Goal: Find specific page/section: Locate a particular part of the current website

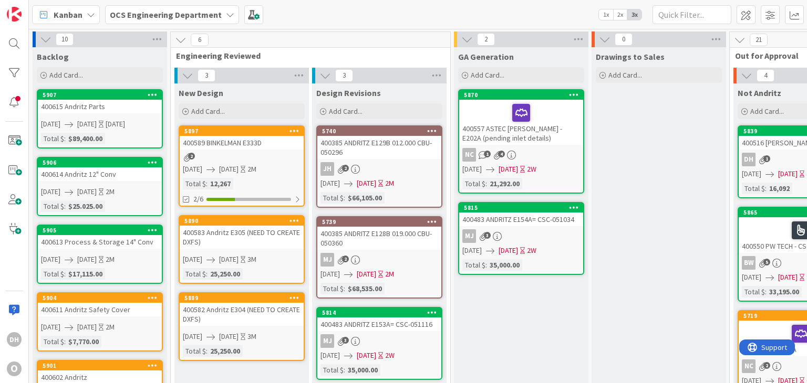
scroll to position [0, 690]
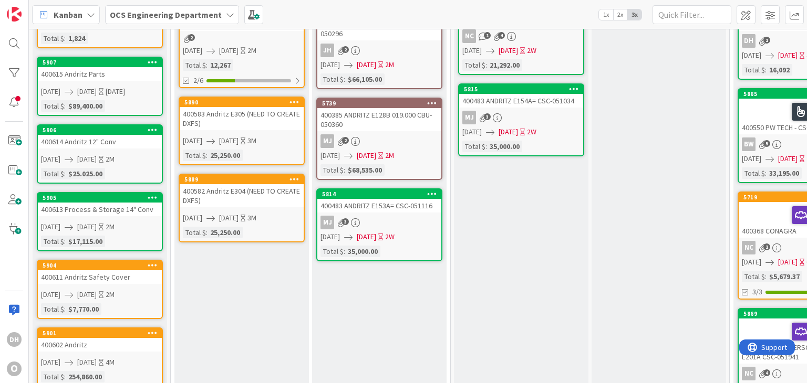
scroll to position [53, 0]
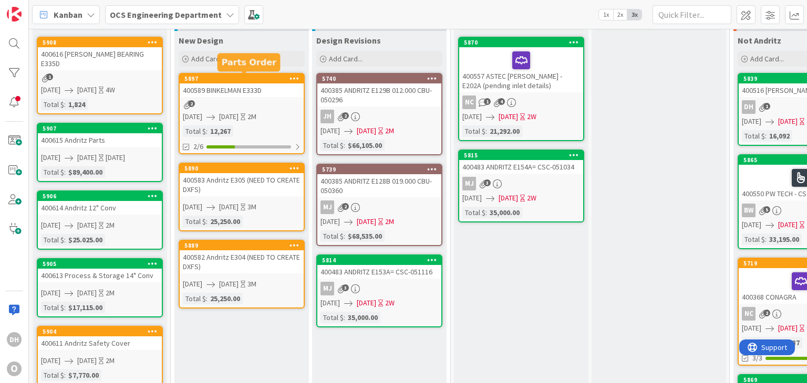
click at [244, 88] on div "400589 BINKELMAN E333D" at bounding box center [242, 90] width 124 height 14
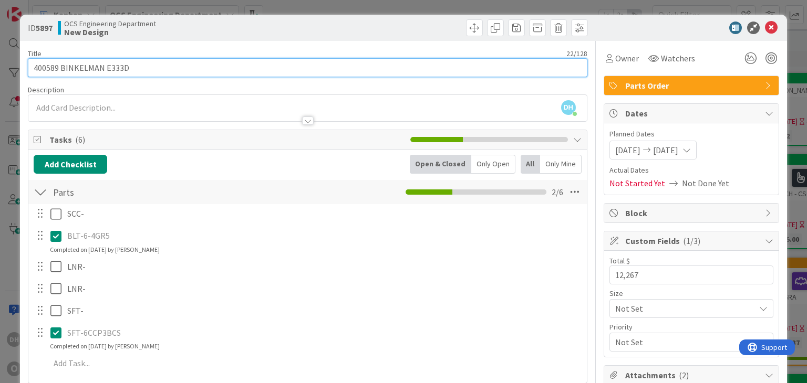
drag, startPoint x: 58, startPoint y: 66, endPoint x: 21, endPoint y: 67, distance: 36.8
